Goal: Task Accomplishment & Management: Use online tool/utility

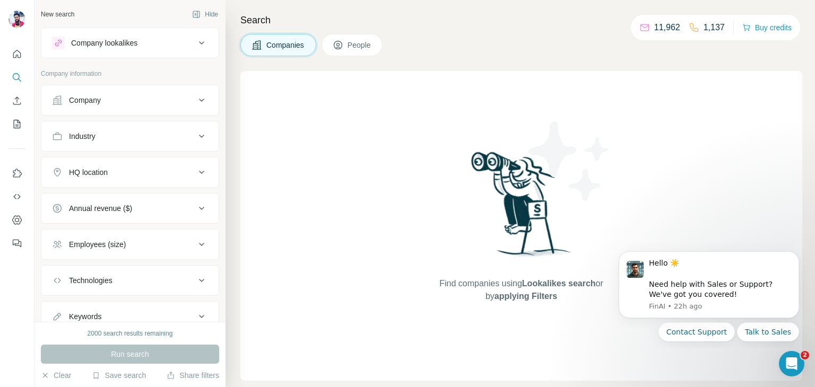
click at [140, 50] on button "Company lookalikes" at bounding box center [129, 42] width 177 height 25
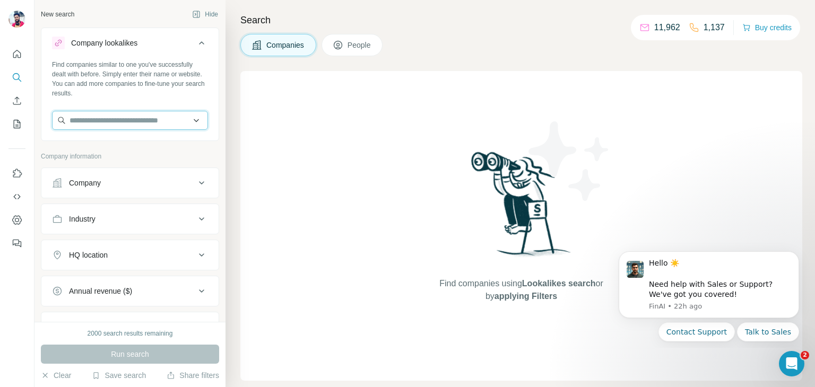
click at [114, 124] on input "text" at bounding box center [130, 120] width 156 height 19
click at [123, 119] on input "text" at bounding box center [130, 120] width 156 height 19
type input "*********"
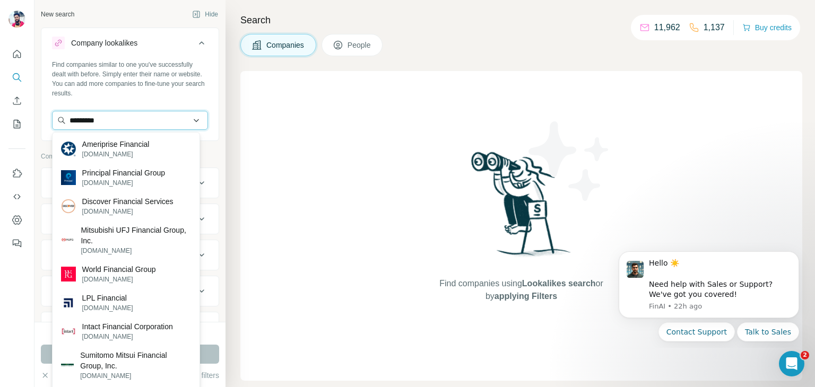
click at [141, 127] on input "*********" at bounding box center [130, 120] width 156 height 19
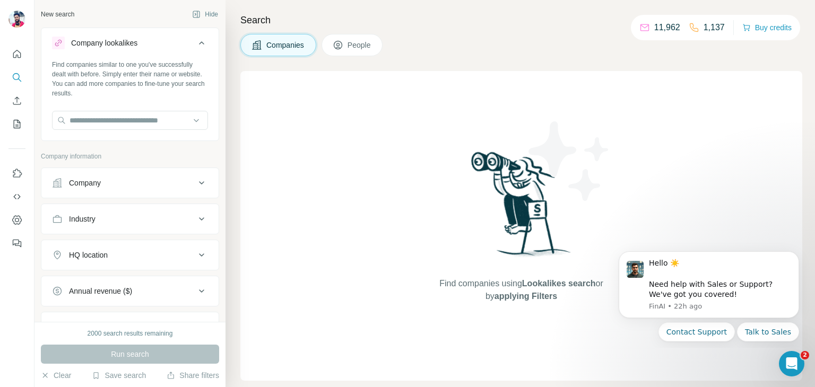
click at [212, 158] on div "New search Hide Company lookalikes Find companies similar to one you've success…" at bounding box center [130, 161] width 191 height 322
click at [113, 180] on div "Company" at bounding box center [123, 183] width 143 height 11
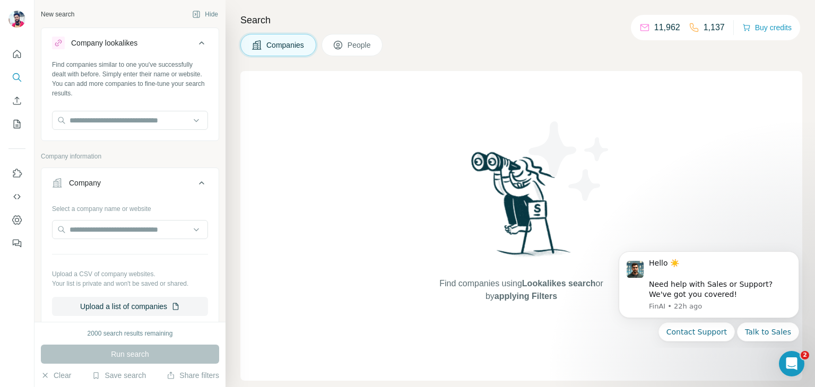
click at [175, 180] on div "Company" at bounding box center [123, 183] width 143 height 11
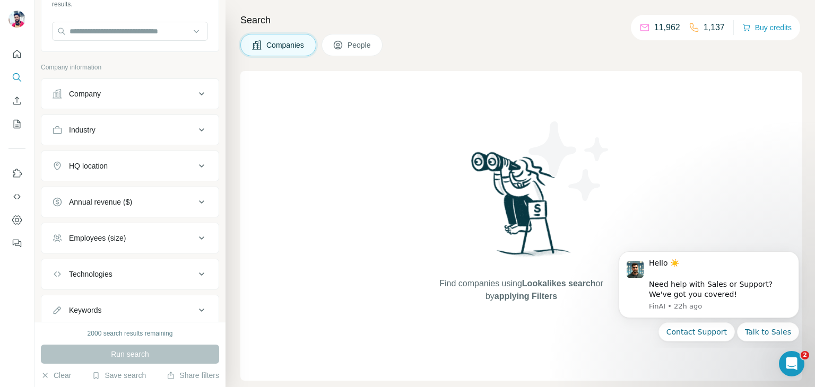
scroll to position [93, 0]
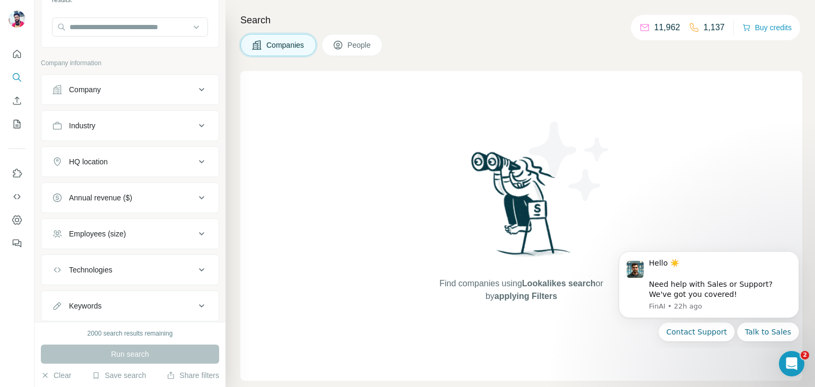
click at [163, 164] on div "HQ location" at bounding box center [123, 162] width 143 height 11
click at [93, 187] on input "text" at bounding box center [130, 188] width 156 height 19
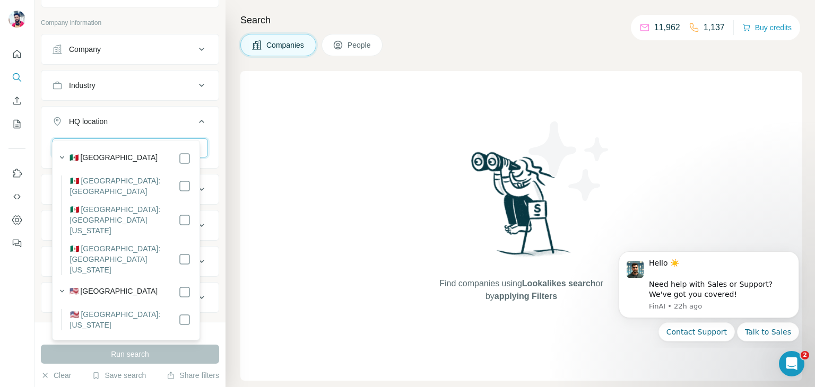
scroll to position [153, 0]
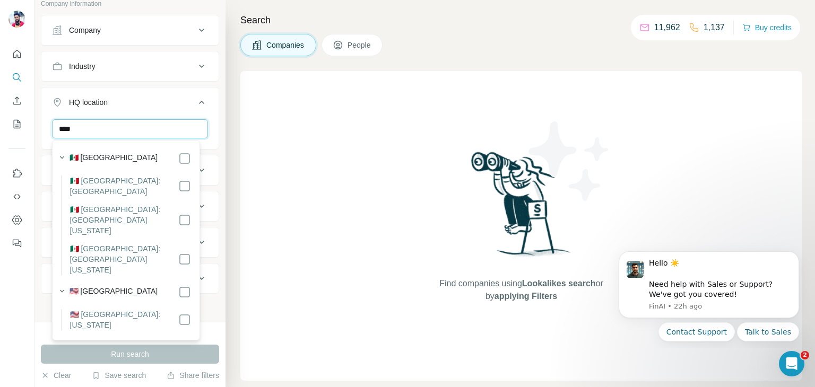
type input "****"
click at [138, 309] on label "🇺🇸 [GEOGRAPHIC_DATA]: [US_STATE]" at bounding box center [124, 319] width 108 height 21
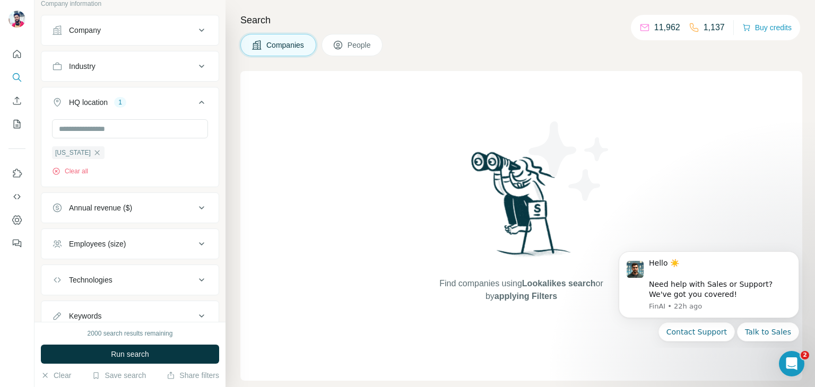
click at [166, 296] on ul "Company Industry HQ location 1 California Clear all Annual revenue ($) Employee…" at bounding box center [130, 173] width 178 height 317
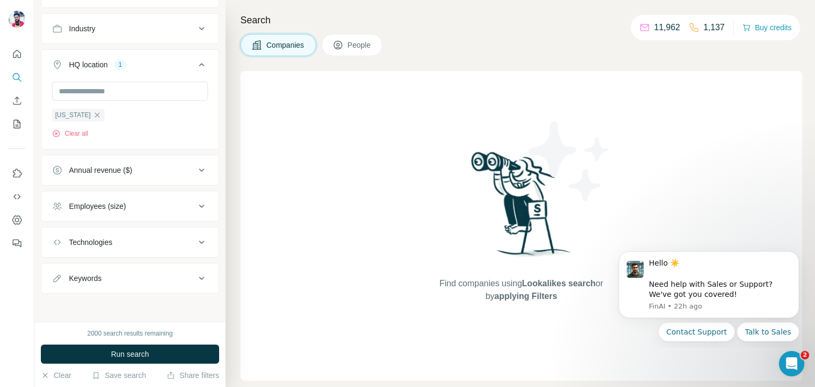
click at [110, 205] on div "Employees (size)" at bounding box center [97, 206] width 57 height 11
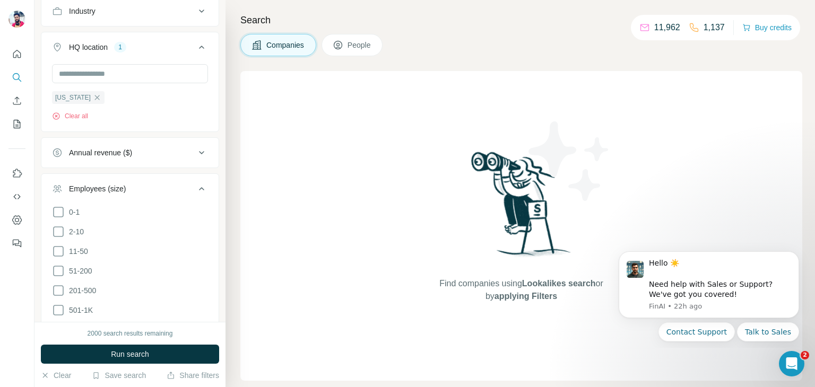
scroll to position [211, 0]
click at [57, 249] on icon at bounding box center [58, 248] width 13 height 13
click at [230, 242] on div "Search Companies People Find companies using Lookalikes search or by applying F…" at bounding box center [521, 193] width 590 height 387
click at [39, 334] on div "2000 search results remaining Run search Clear Save search Share filters" at bounding box center [130, 354] width 191 height 65
click at [179, 170] on div "Employees (size) 1 0-1 2-10 11-50 51-200 201-500 501-1K 1K-5K 5K-10K 10K-50K 50…" at bounding box center [130, 314] width 178 height 289
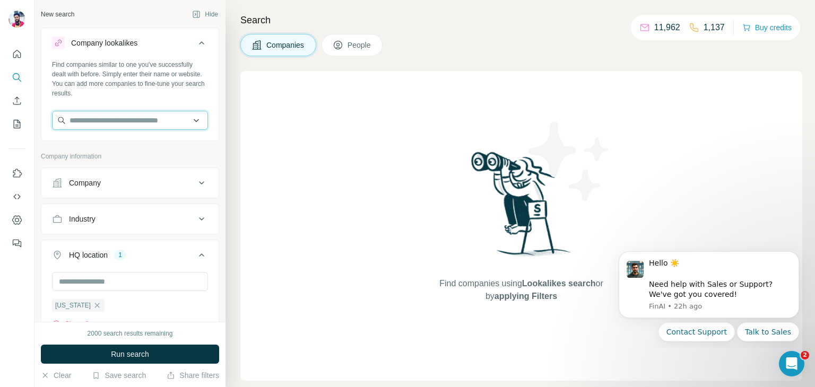
click at [91, 123] on input "text" at bounding box center [130, 120] width 156 height 19
paste input "********"
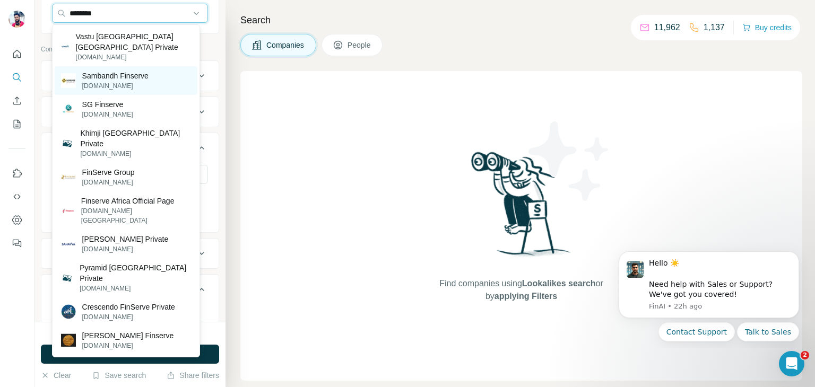
scroll to position [106, 0]
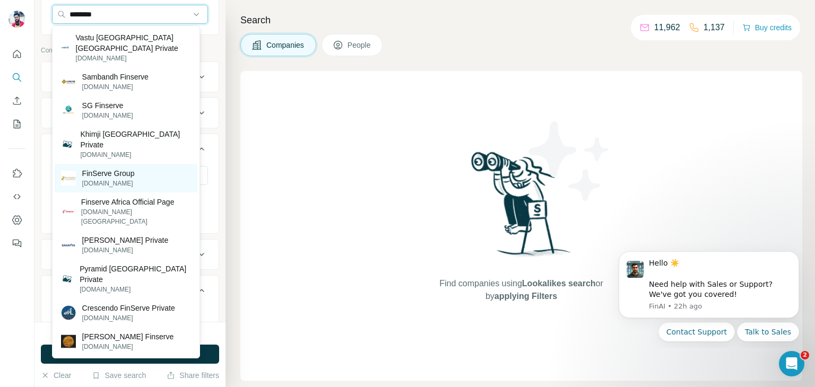
type input "********"
click at [135, 179] on p "[DOMAIN_NAME]" at bounding box center [108, 184] width 53 height 10
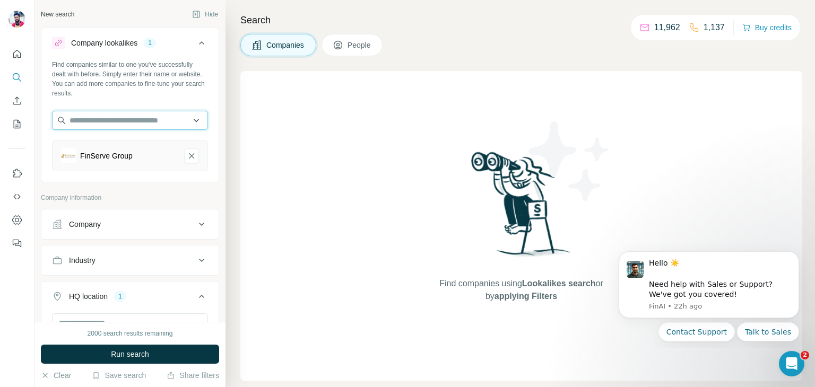
click at [144, 120] on input "text" at bounding box center [130, 120] width 156 height 19
click at [155, 175] on div "Find companies similar to one you've successfully dealt with before. Simply ent…" at bounding box center [129, 120] width 177 height 120
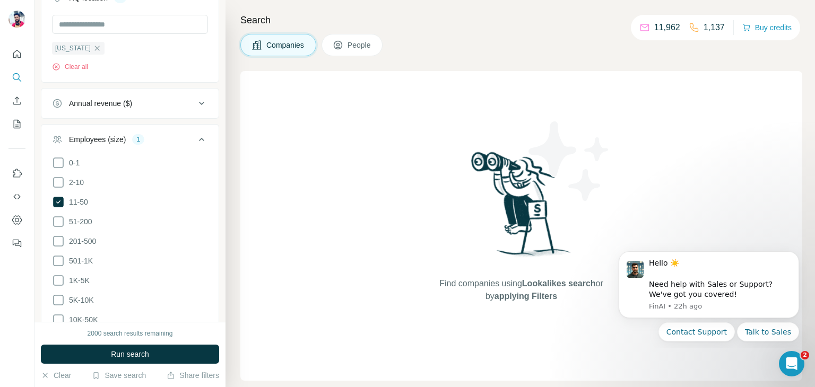
scroll to position [488, 0]
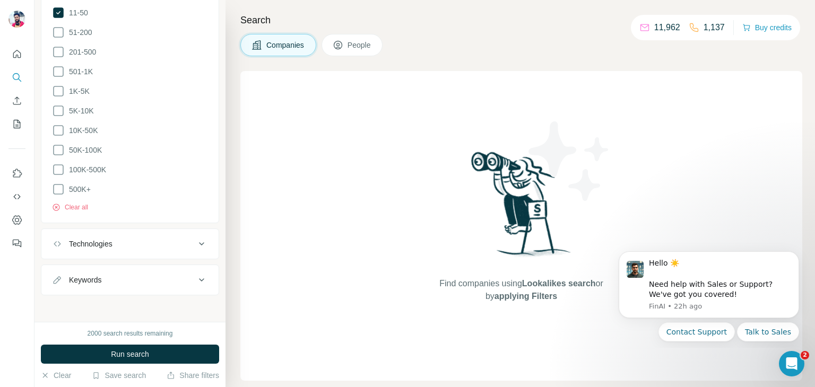
click at [115, 281] on div "Keywords" at bounding box center [123, 280] width 143 height 11
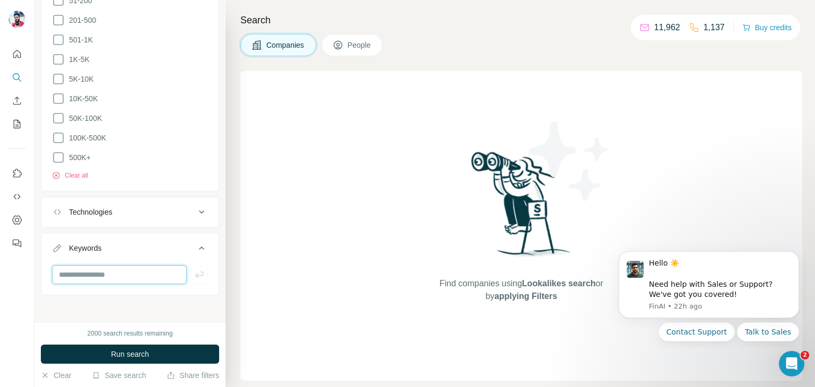
click at [113, 279] on input "text" at bounding box center [119, 274] width 135 height 19
type input "*"
paste input "********"
type input "********"
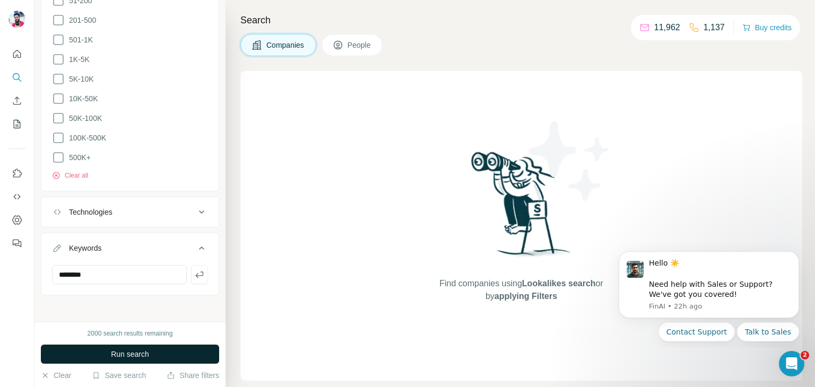
click at [131, 357] on span "Run search" at bounding box center [130, 354] width 38 height 11
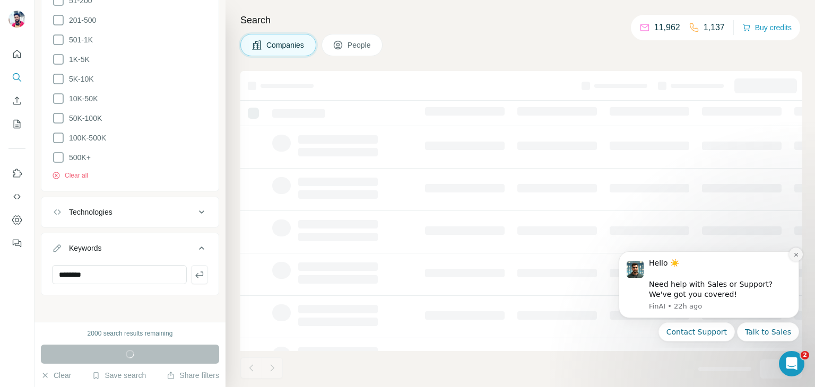
click at [799, 260] on button "Dismiss notification" at bounding box center [796, 255] width 14 height 14
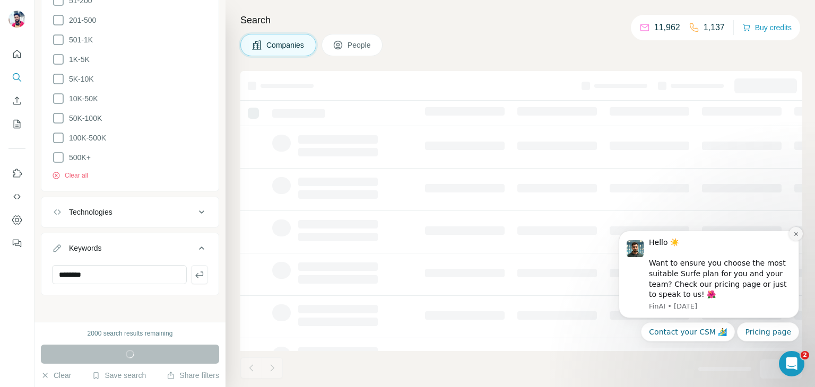
click at [798, 235] on icon "Dismiss notification" at bounding box center [797, 234] width 6 height 6
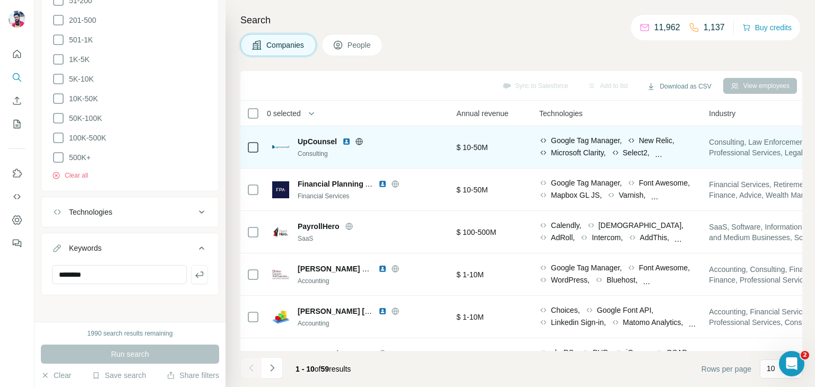
scroll to position [0, 720]
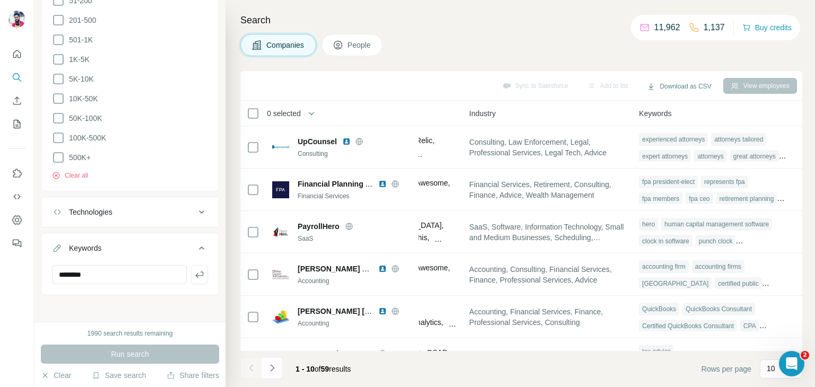
click at [530, 83] on div "Sync to Salesforce Add to list Download as CSV View employees" at bounding box center [522, 85] width 552 height 19
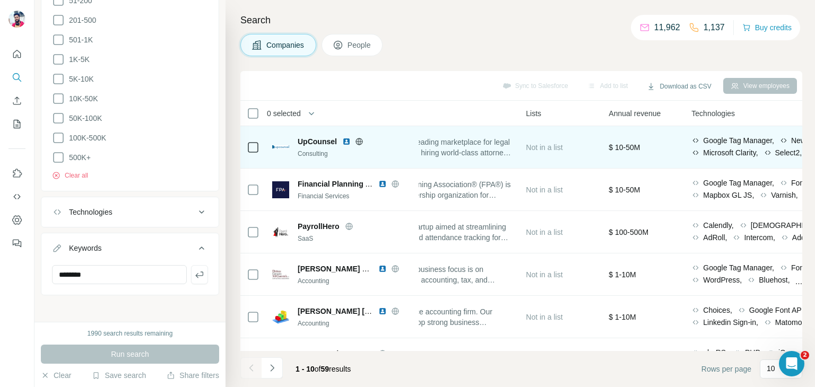
scroll to position [0, 291]
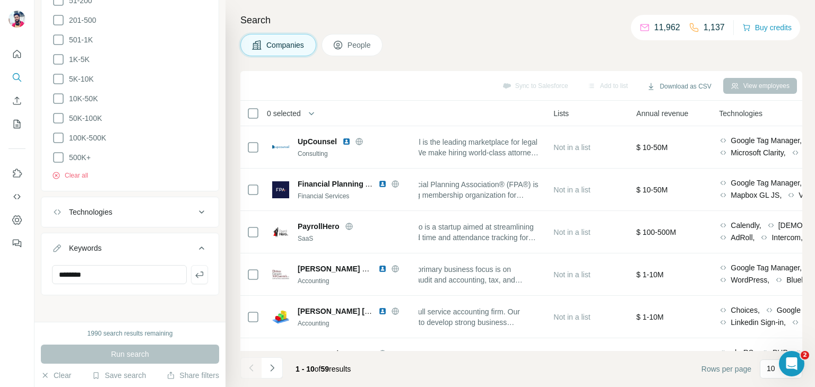
click at [349, 41] on button "People" at bounding box center [353, 45] width 62 height 22
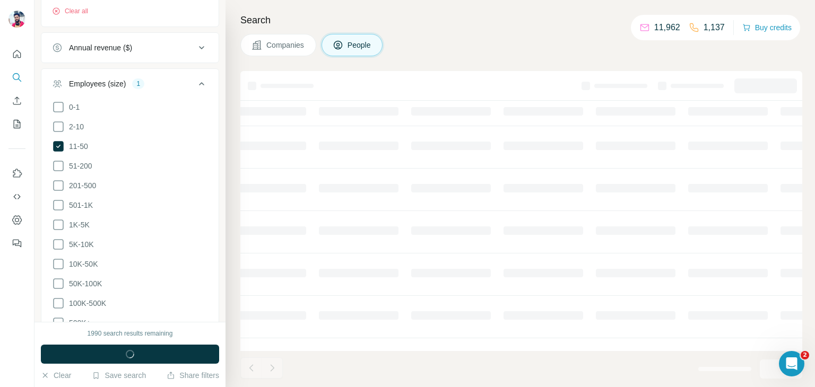
click at [283, 44] on span "Companies" at bounding box center [285, 45] width 39 height 11
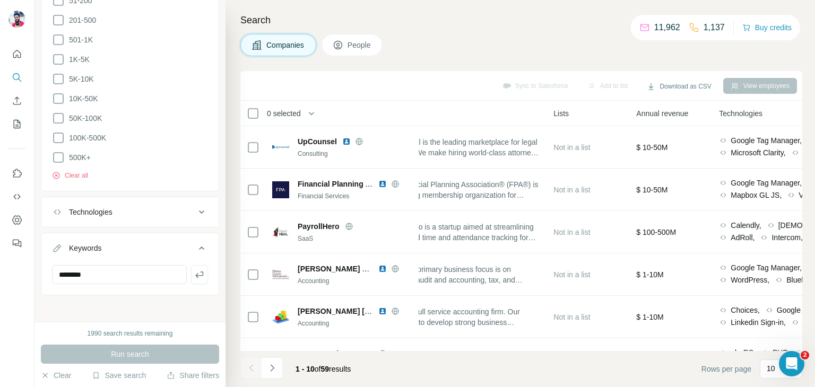
click at [527, 82] on div "Sync to Salesforce Add to list Download as CSV View employees" at bounding box center [522, 85] width 552 height 19
click at [757, 33] on button "Buy credits" at bounding box center [767, 27] width 49 height 15
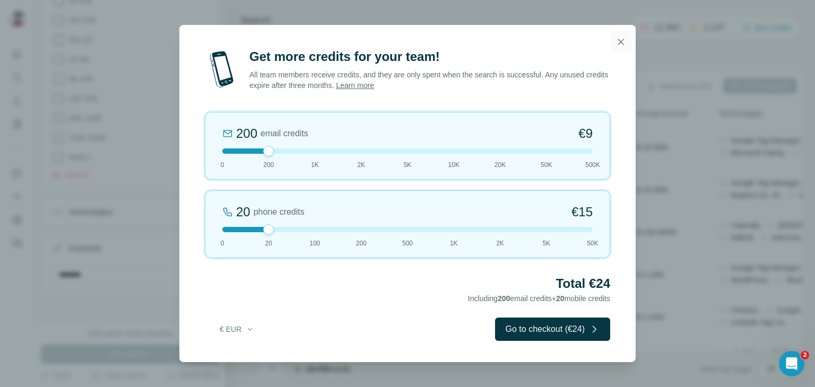
click at [621, 40] on icon "button" at bounding box center [621, 42] width 11 height 11
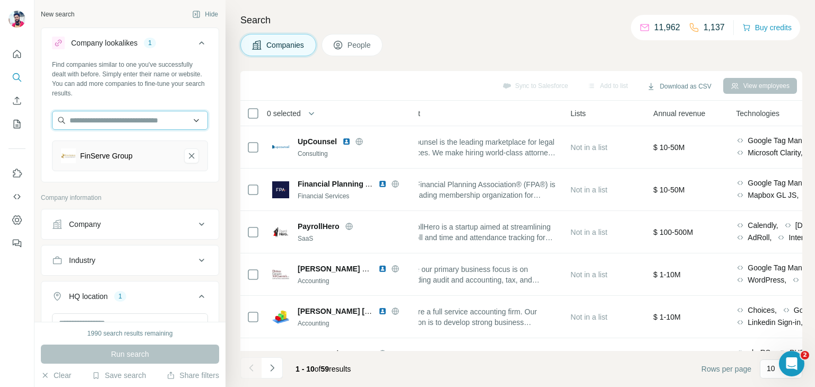
click at [84, 124] on input "text" at bounding box center [130, 120] width 156 height 19
type input "*"
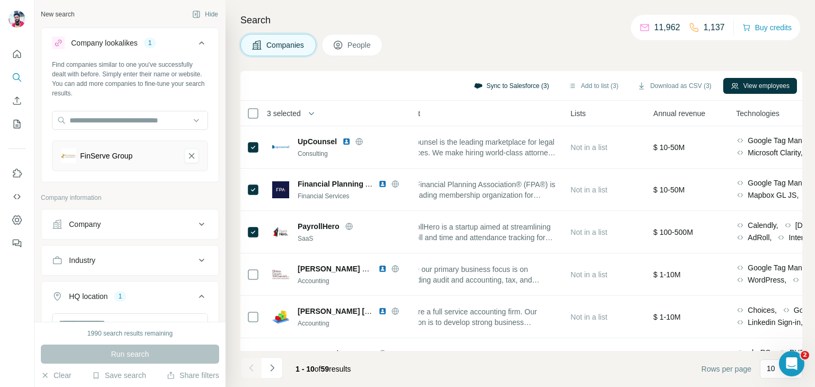
click at [485, 87] on button "Sync to Salesforce (3)" at bounding box center [512, 86] width 90 height 16
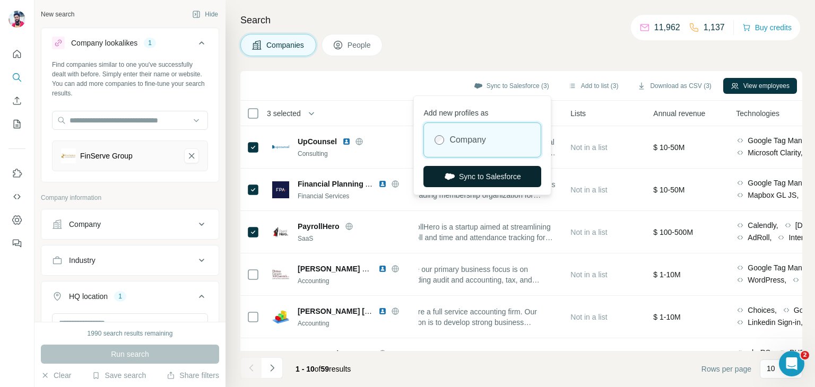
click at [462, 182] on button "Sync to Salesforce" at bounding box center [483, 176] width 118 height 21
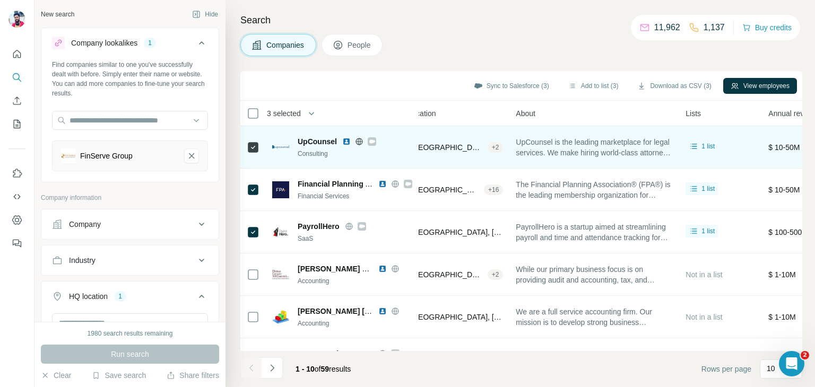
scroll to position [0, 153]
click at [346, 140] on img at bounding box center [346, 141] width 8 height 8
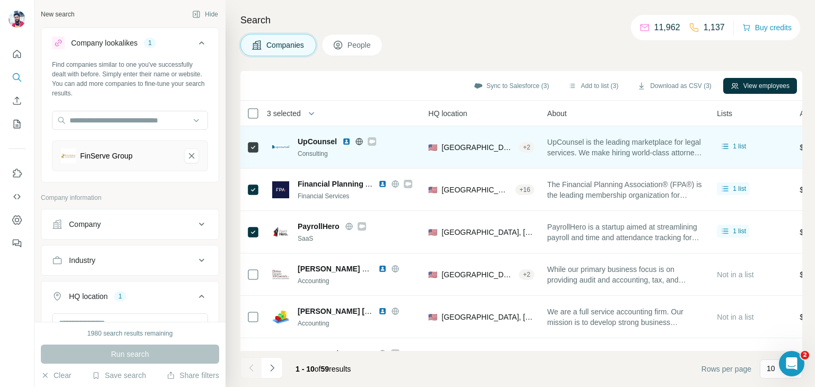
scroll to position [0, 0]
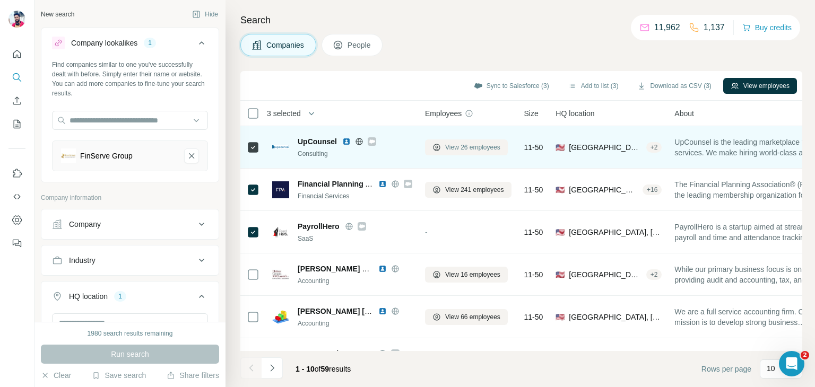
click at [476, 150] on span "View 26 employees" at bounding box center [472, 148] width 55 height 10
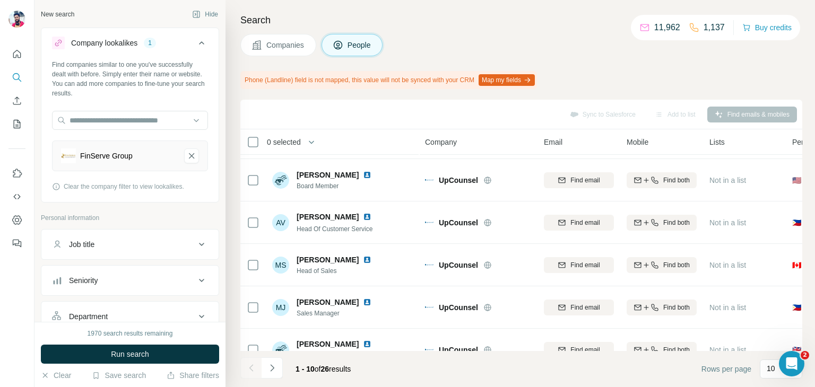
scroll to position [234, 0]
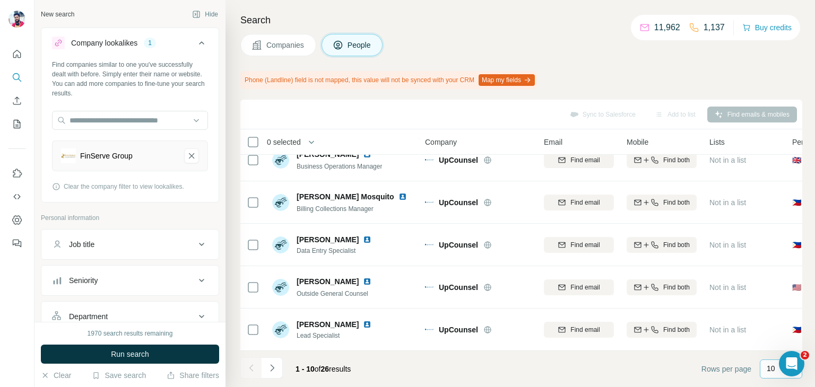
click at [768, 369] on p "10" at bounding box center [771, 369] width 8 height 11
click at [776, 313] on div "40" at bounding box center [781, 307] width 37 height 19
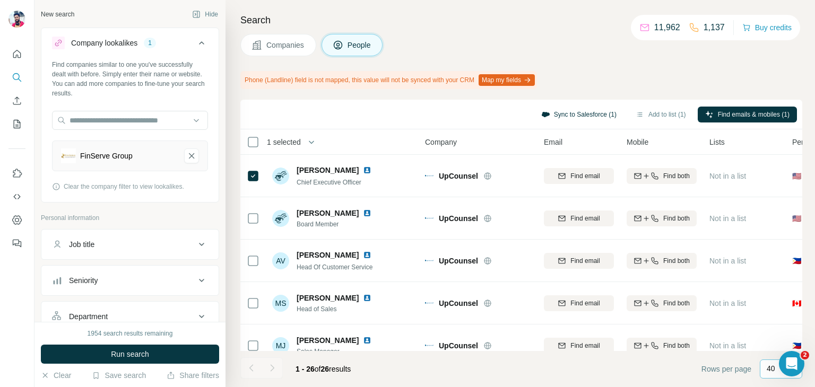
click at [579, 115] on button "Sync to Salesforce (1)" at bounding box center [579, 115] width 90 height 16
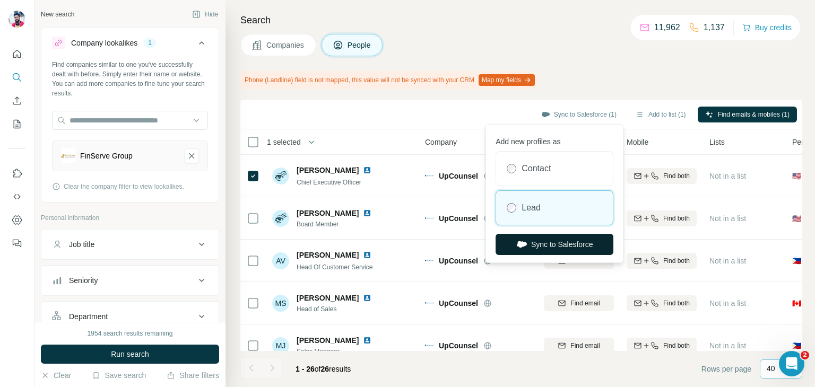
click at [546, 244] on button "Sync to Salesforce" at bounding box center [555, 244] width 118 height 21
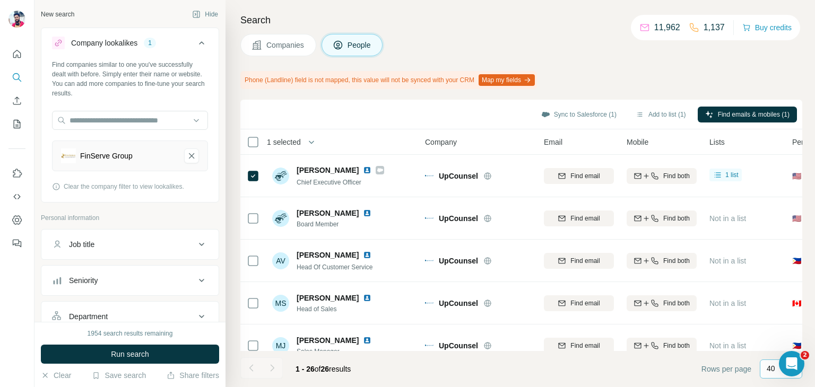
click at [195, 43] on icon at bounding box center [201, 43] width 13 height 13
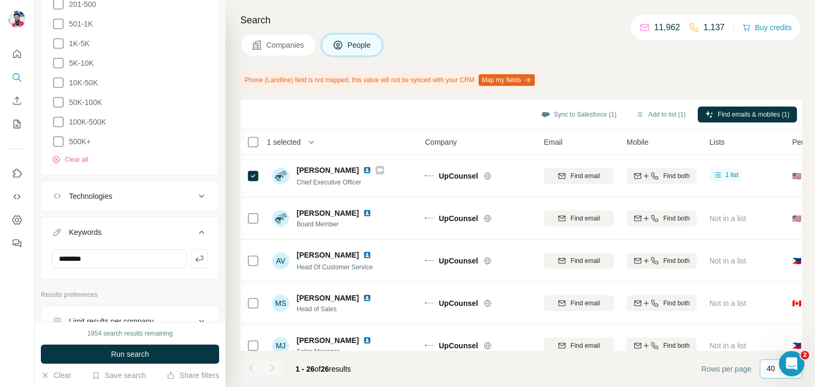
scroll to position [637, 0]
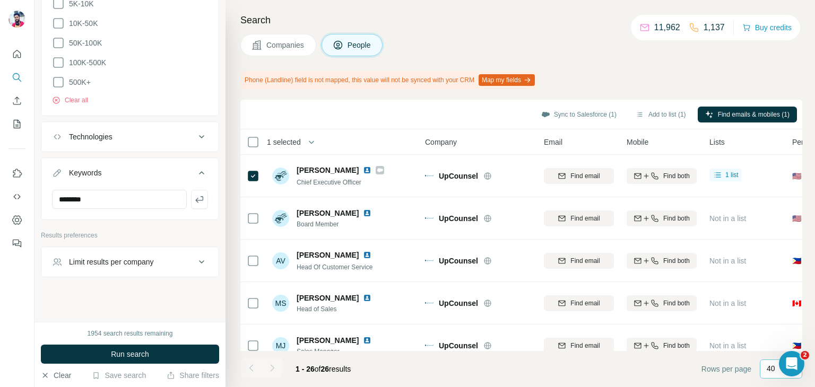
click at [64, 380] on button "Clear" at bounding box center [56, 376] width 30 height 11
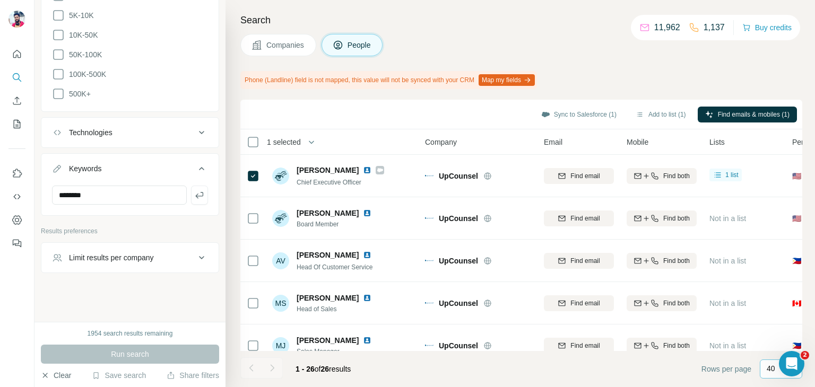
scroll to position [583, 0]
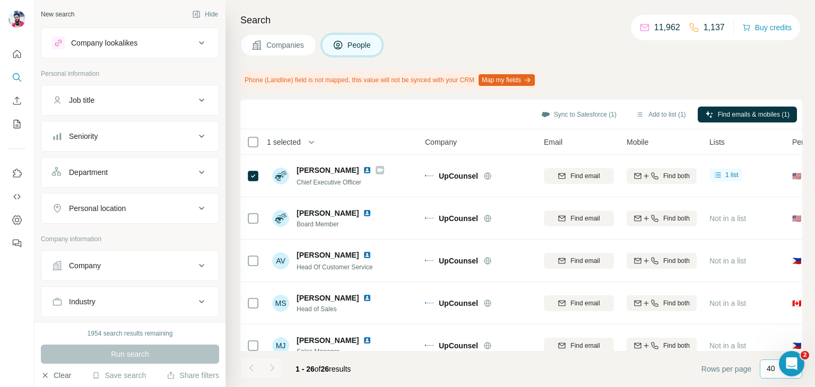
click at [56, 378] on button "Clear" at bounding box center [56, 376] width 30 height 11
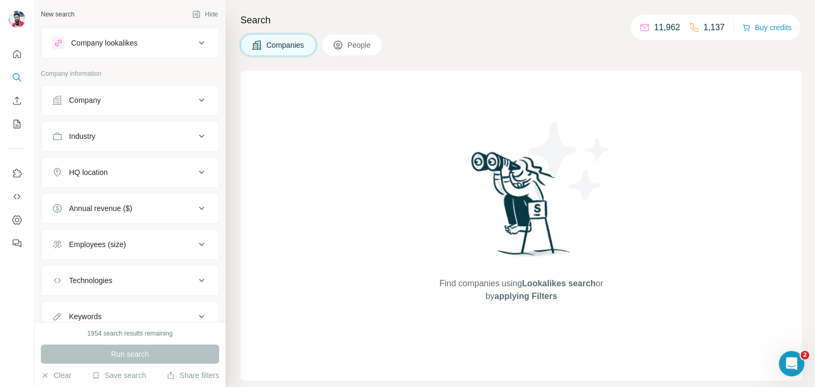
click at [117, 45] on div "Company lookalikes" at bounding box center [104, 43] width 66 height 11
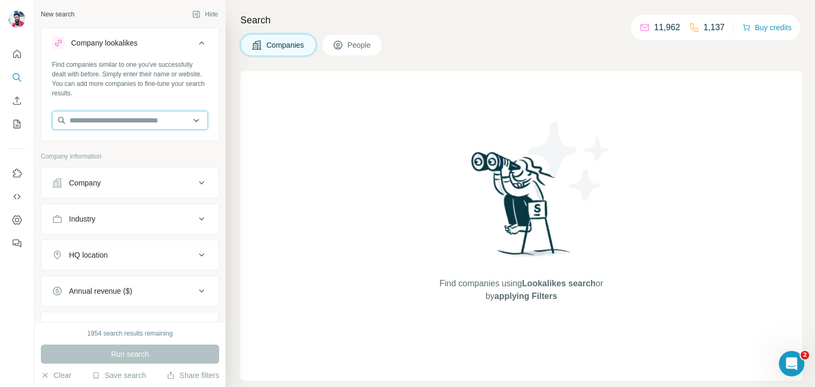
click at [104, 115] on input "text" at bounding box center [130, 120] width 156 height 19
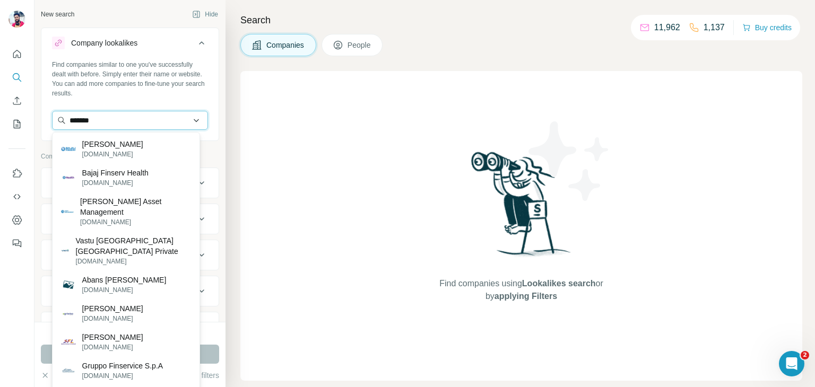
click at [127, 128] on input "*******" at bounding box center [130, 120] width 156 height 19
paste input "********"
type input "**********"
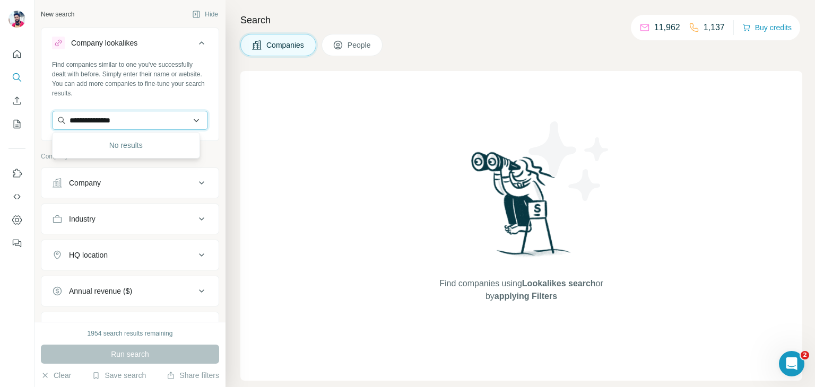
drag, startPoint x: 135, startPoint y: 120, endPoint x: 57, endPoint y: 130, distance: 78.5
click at [57, 130] on input "**********" at bounding box center [130, 120] width 156 height 19
click at [173, 161] on p "Company information" at bounding box center [130, 157] width 178 height 10
click at [81, 126] on input "text" at bounding box center [130, 120] width 156 height 19
paste input "********"
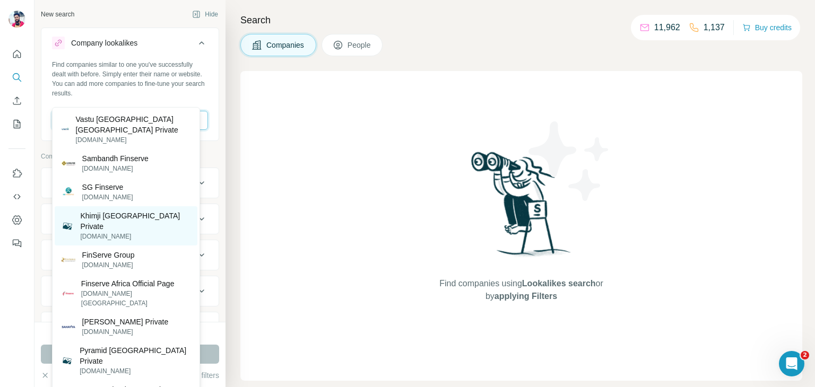
scroll to position [50, 0]
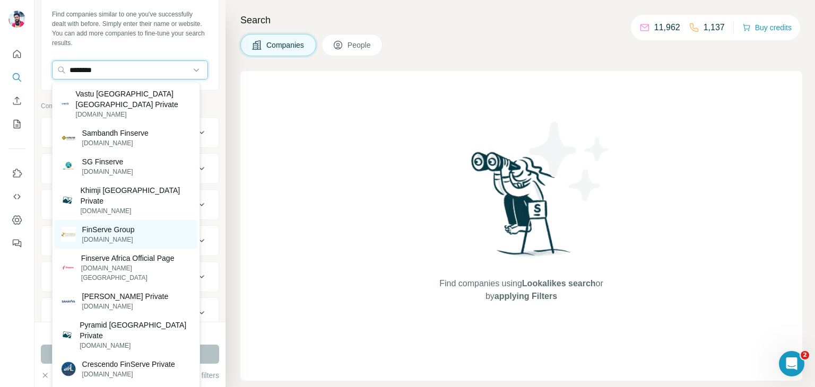
type input "********"
click at [116, 235] on p "[DOMAIN_NAME]" at bounding box center [108, 240] width 53 height 10
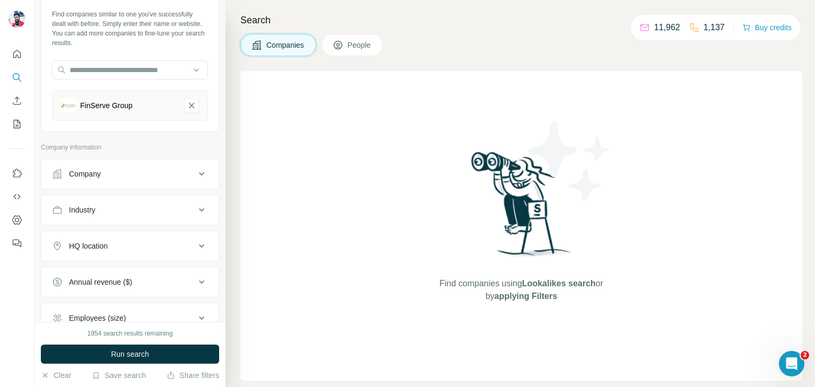
scroll to position [85, 0]
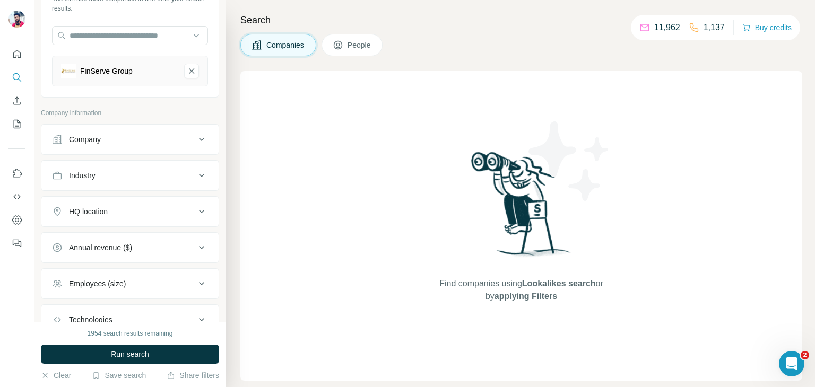
click at [99, 212] on div "HQ location" at bounding box center [88, 211] width 39 height 11
click at [92, 239] on input "text" at bounding box center [130, 238] width 156 height 19
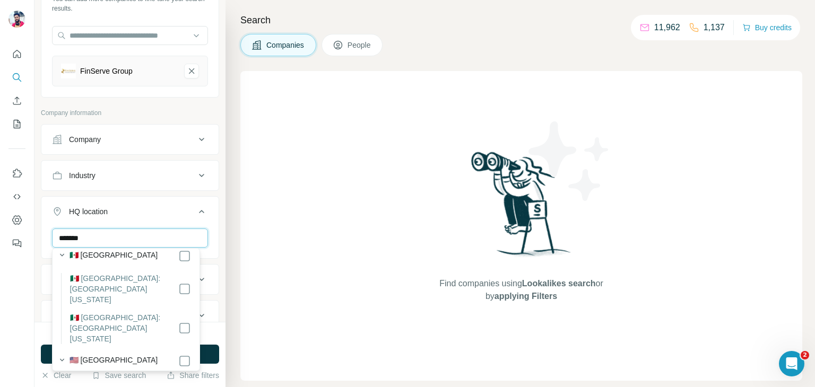
scroll to position [11, 0]
type input "*******"
click at [216, 294] on div "New search Hide Company lookalikes 1 Find companies similar to one you've succe…" at bounding box center [130, 161] width 191 height 322
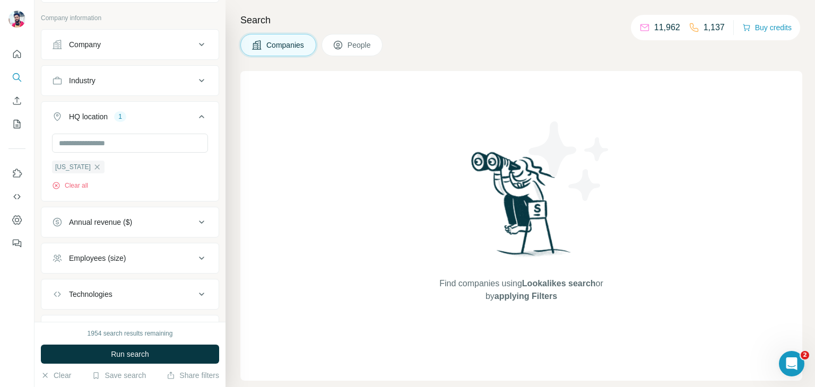
scroll to position [186, 0]
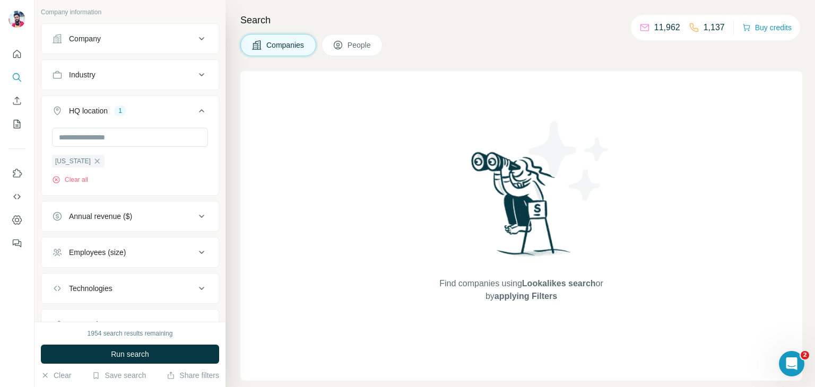
click at [130, 251] on div "Employees (size)" at bounding box center [123, 252] width 143 height 11
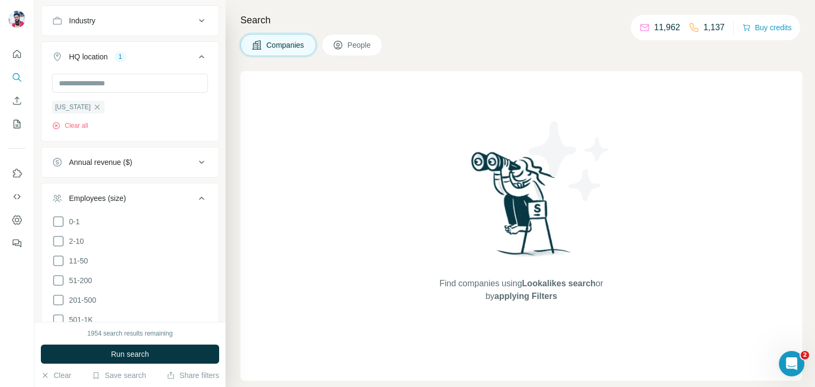
scroll to position [246, 0]
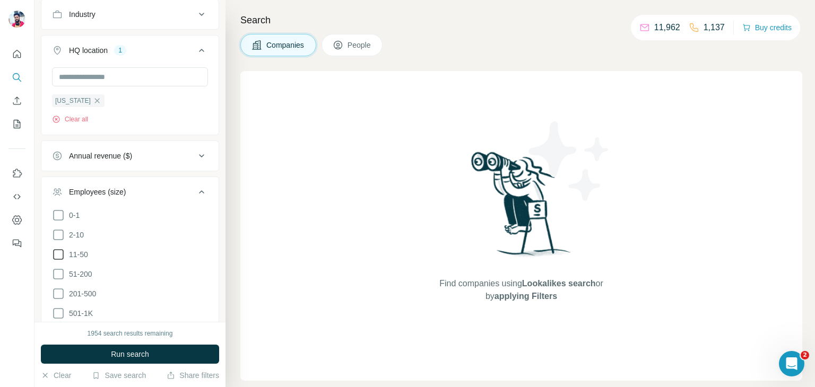
click at [57, 251] on icon at bounding box center [58, 254] width 13 height 13
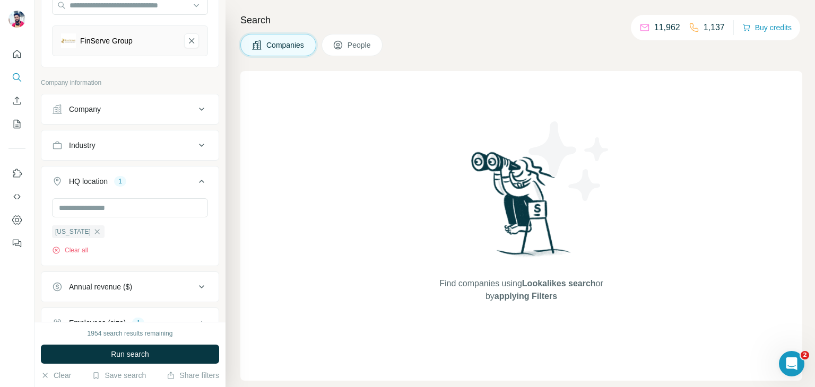
scroll to position [113, 0]
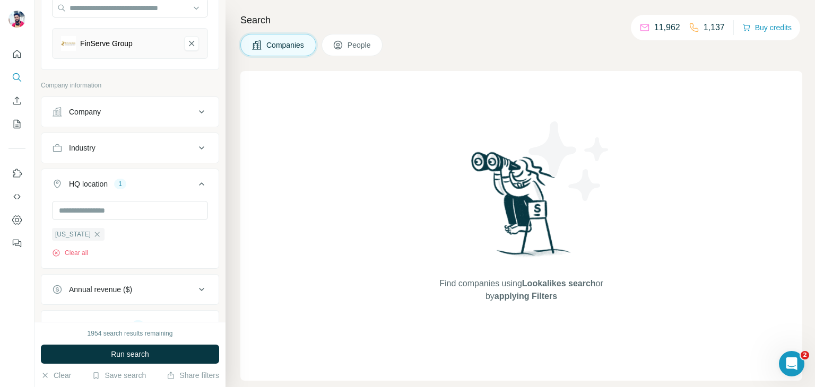
click at [111, 149] on div "Industry" at bounding box center [123, 148] width 143 height 11
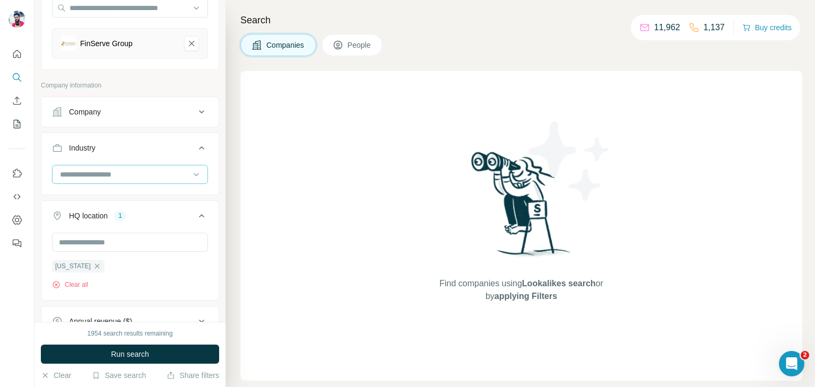
click at [104, 177] on input at bounding box center [124, 175] width 131 height 12
type input "***"
click at [106, 228] on div "Financial Services" at bounding box center [126, 236] width 143 height 19
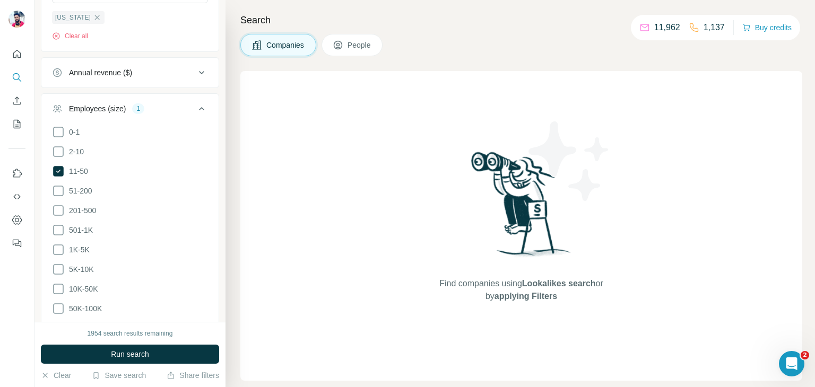
scroll to position [558, 0]
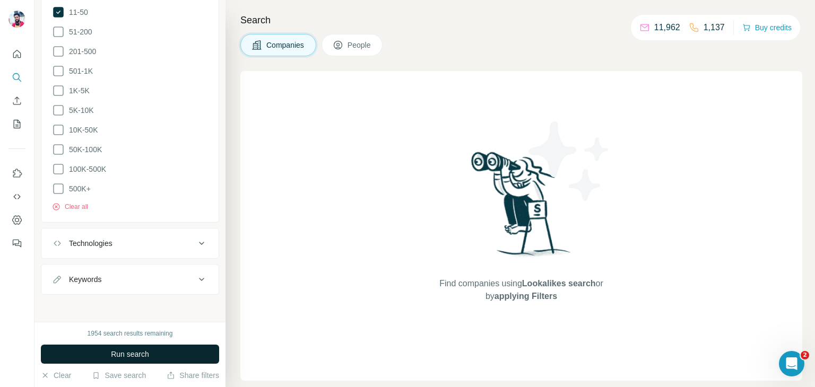
click at [131, 353] on span "Run search" at bounding box center [130, 354] width 38 height 11
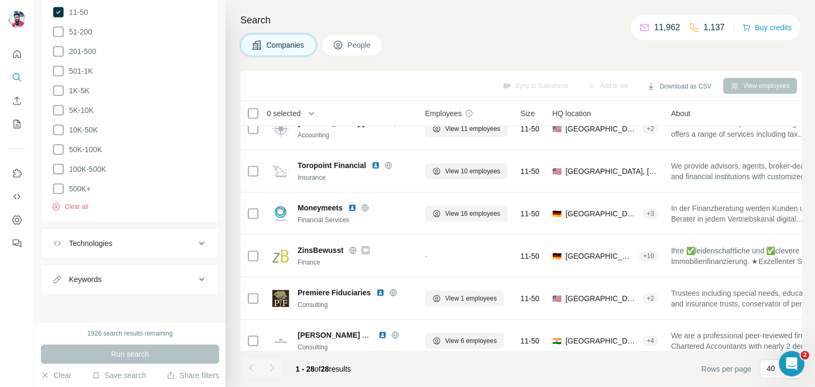
scroll to position [318, 0]
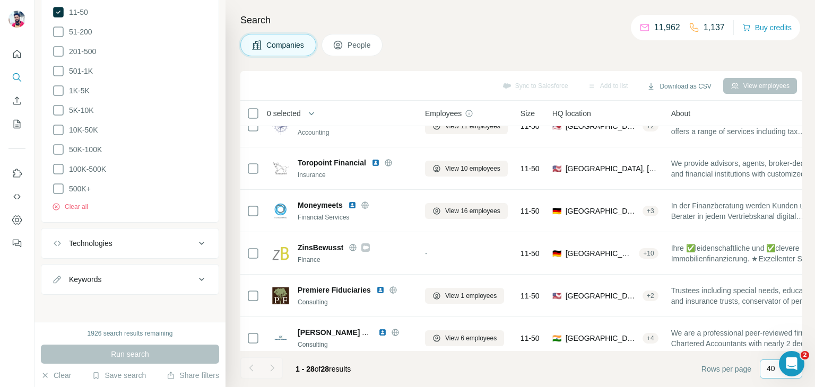
click at [771, 372] on p "40" at bounding box center [771, 369] width 8 height 11
click at [773, 289] on p "60" at bounding box center [773, 288] width 8 height 11
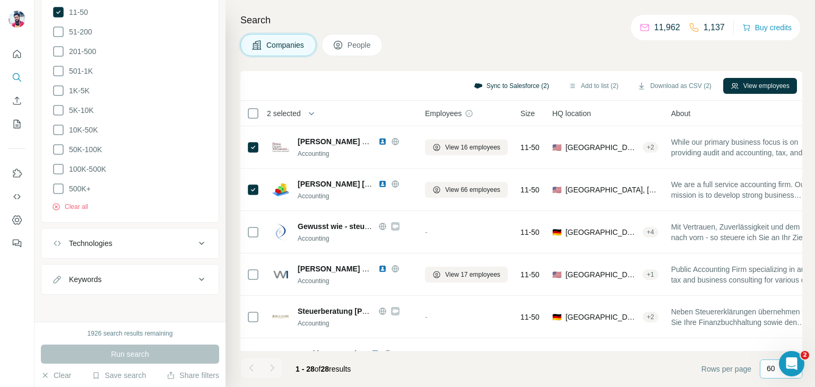
click at [487, 85] on button "Sync to Salesforce (2)" at bounding box center [512, 86] width 90 height 16
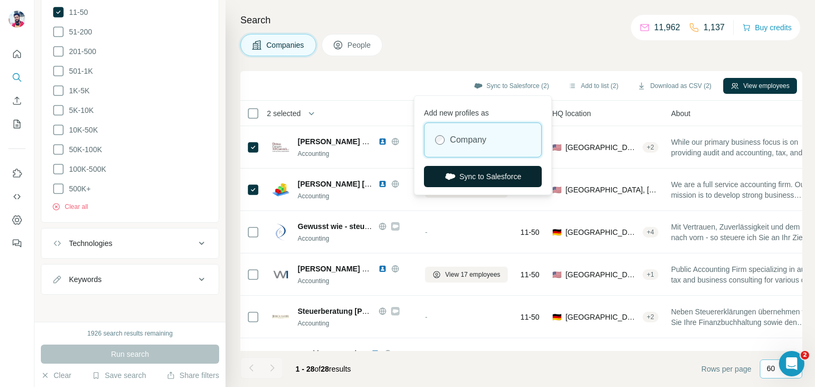
click at [467, 177] on button "Sync to Salesforce" at bounding box center [483, 176] width 118 height 21
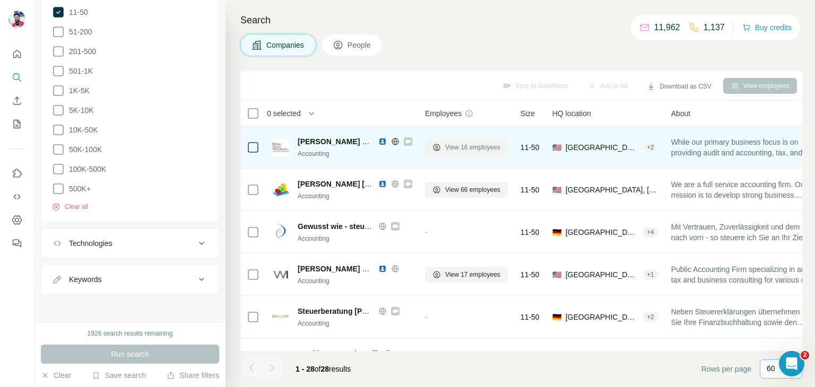
click at [469, 145] on span "View 16 employees" at bounding box center [472, 148] width 55 height 10
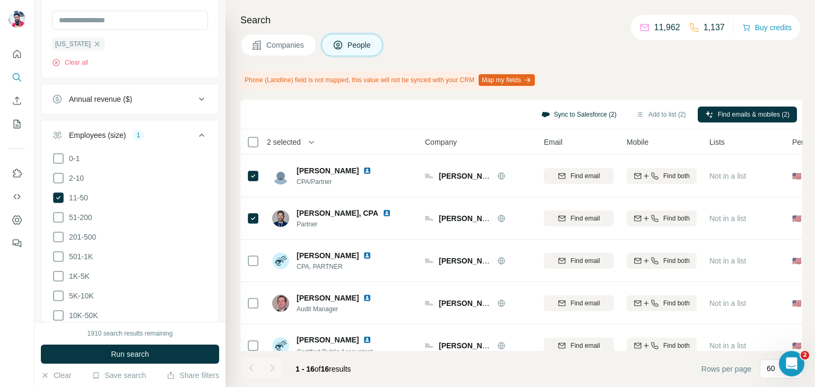
click at [587, 111] on button "Sync to Salesforce (2)" at bounding box center [579, 115] width 90 height 16
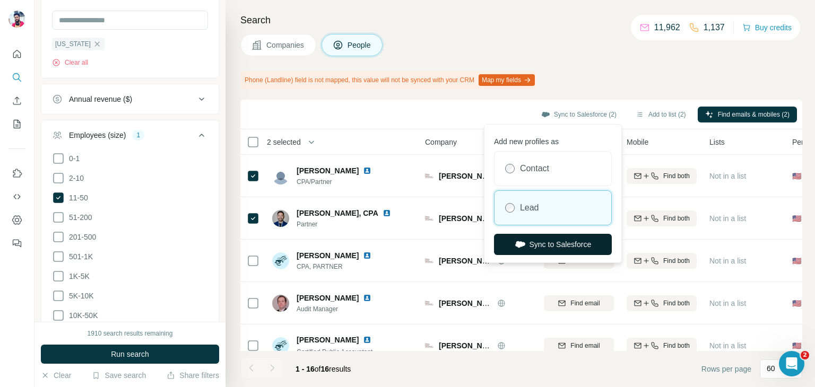
click at [543, 243] on button "Sync to Salesforce" at bounding box center [553, 244] width 118 height 21
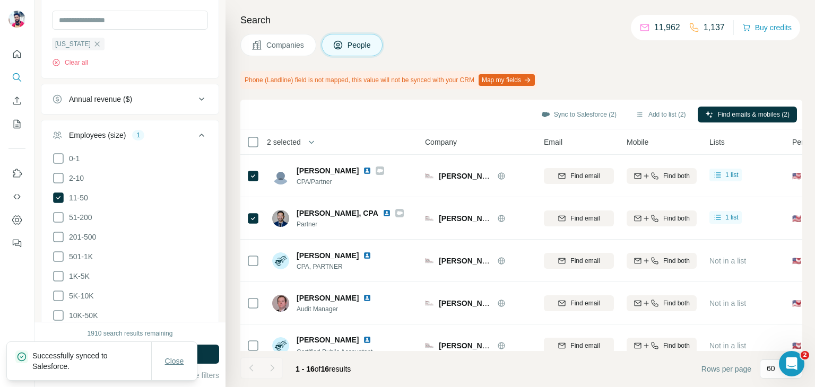
click at [174, 361] on span "Close" at bounding box center [174, 361] width 19 height 11
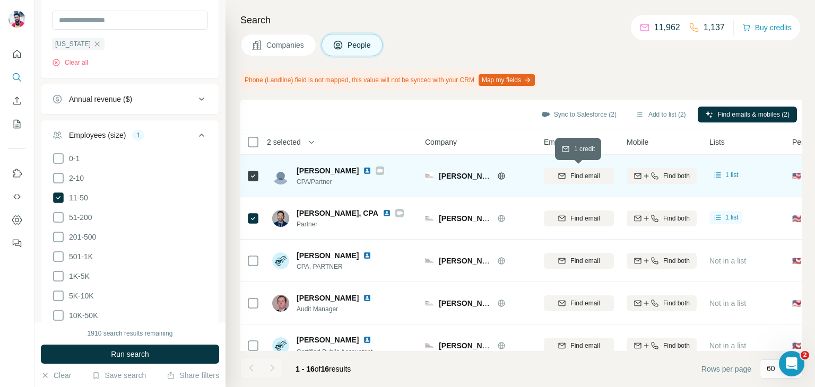
click at [560, 173] on icon "button" at bounding box center [562, 175] width 7 height 5
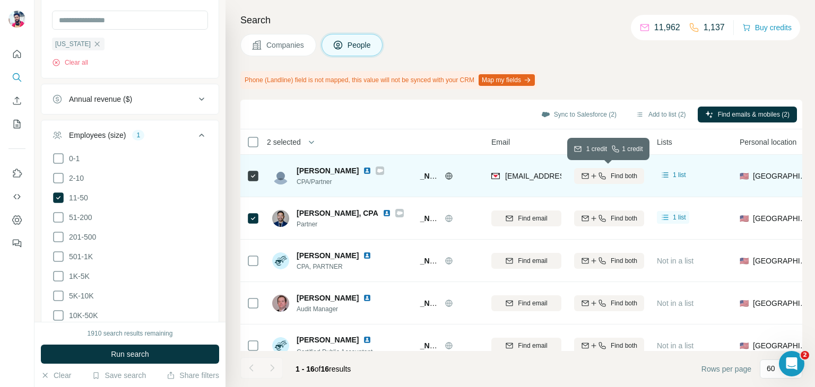
scroll to position [0, 53]
click at [581, 179] on icon "button" at bounding box center [585, 176] width 8 height 8
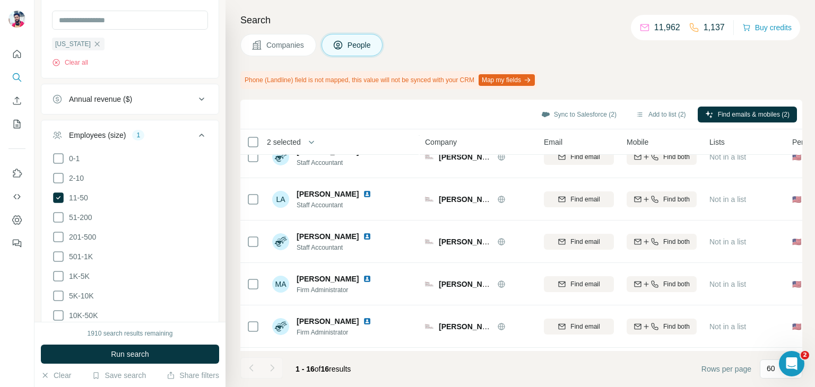
scroll to position [0, 0]
